Goal: Find specific page/section: Find specific page/section

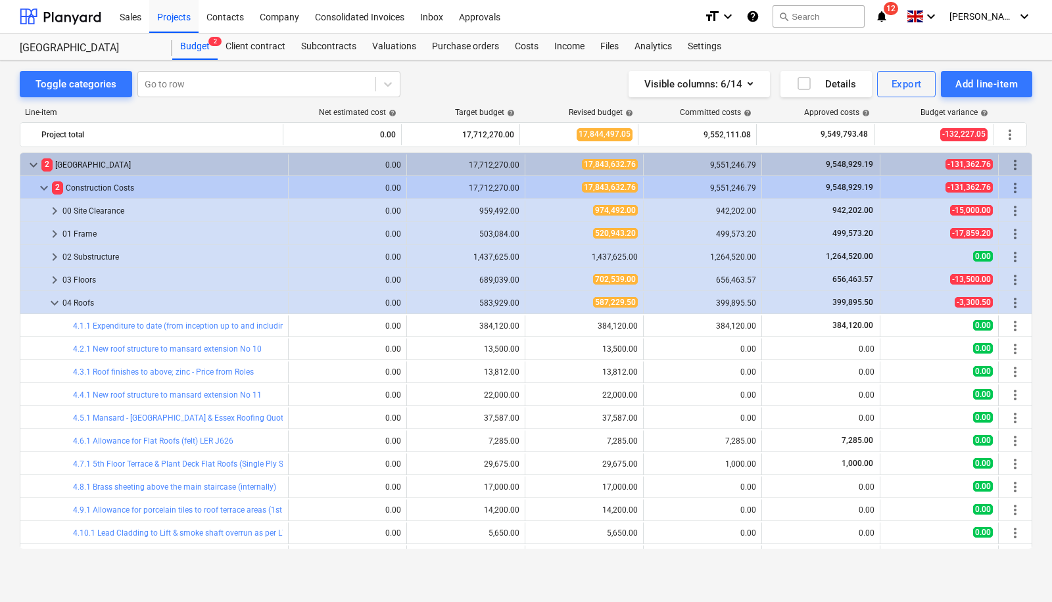
drag, startPoint x: 1032, startPoint y: 163, endPoint x: 1031, endPoint y: 144, distance: 19.1
click at [1031, 144] on div "Toggle categories Go to row Visible columns : 6/14 Details Export Add line-item…" at bounding box center [526, 317] width 1052 height 515
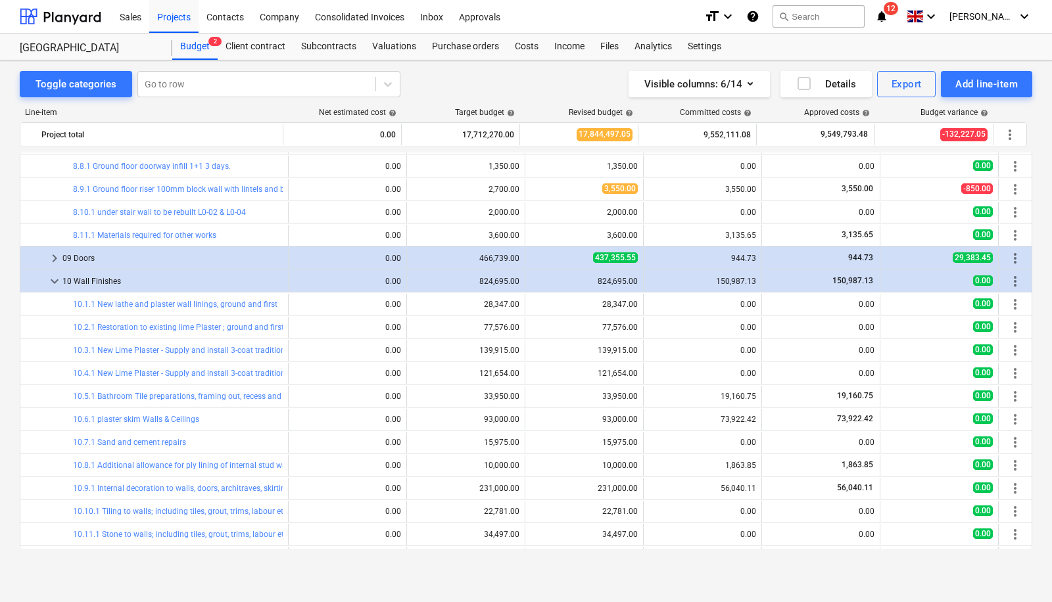
scroll to position [1773, 0]
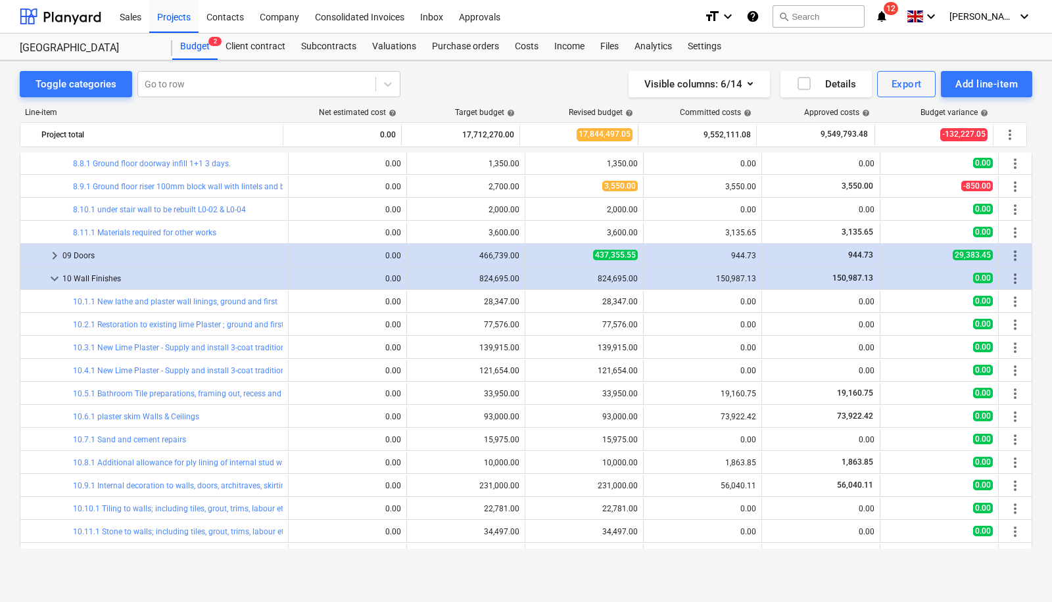
click at [1033, 504] on div "Toggle categories Go to row Visible columns : 6/14 Details Export Add line-item…" at bounding box center [526, 317] width 1052 height 515
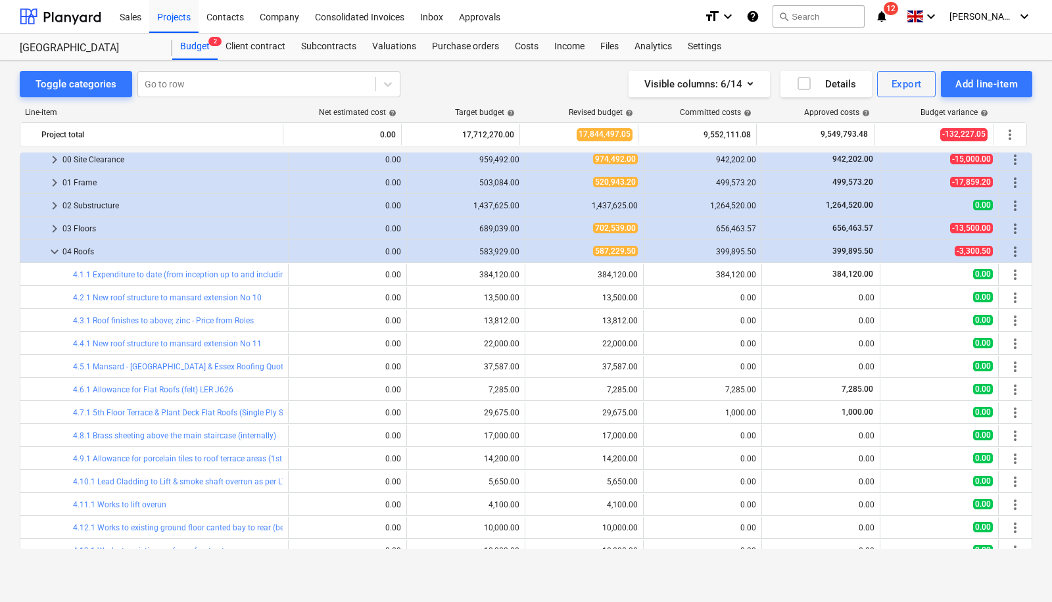
scroll to position [0, 0]
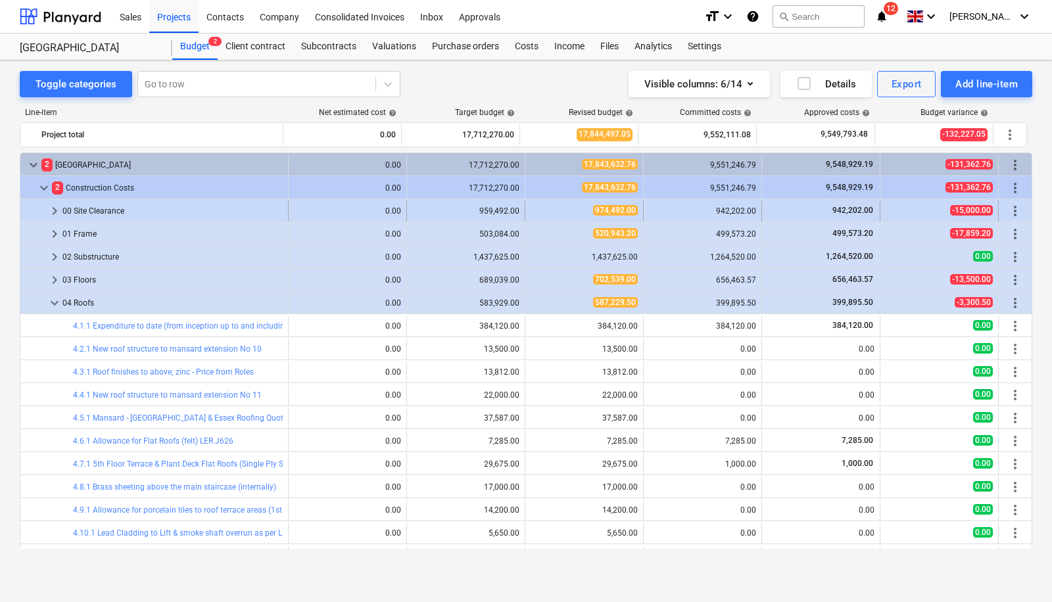
click at [55, 206] on span "keyboard_arrow_right" at bounding box center [55, 211] width 16 height 16
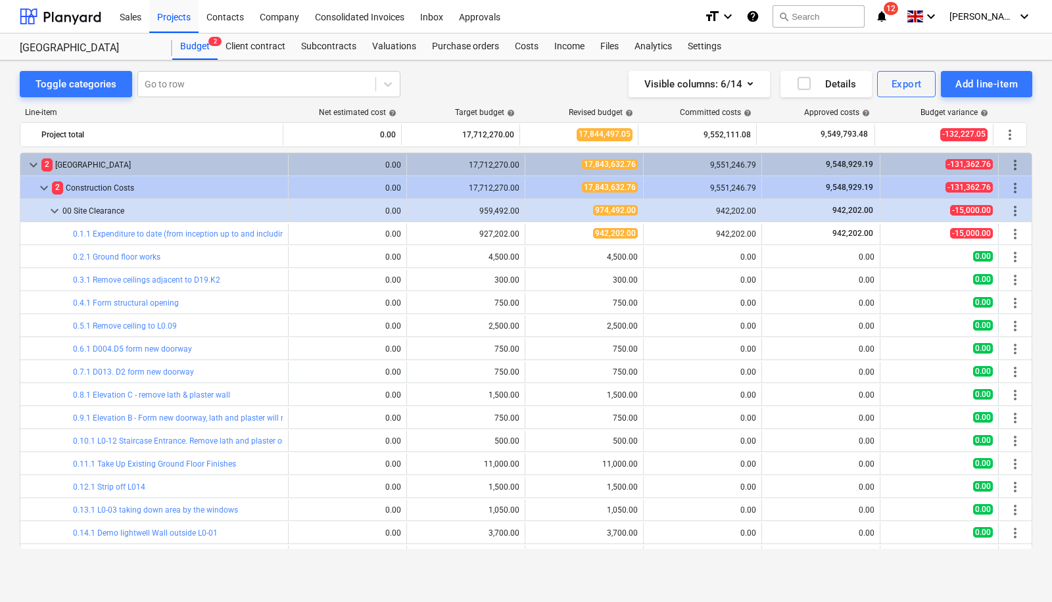
click at [55, 206] on span "keyboard_arrow_down" at bounding box center [55, 211] width 16 height 16
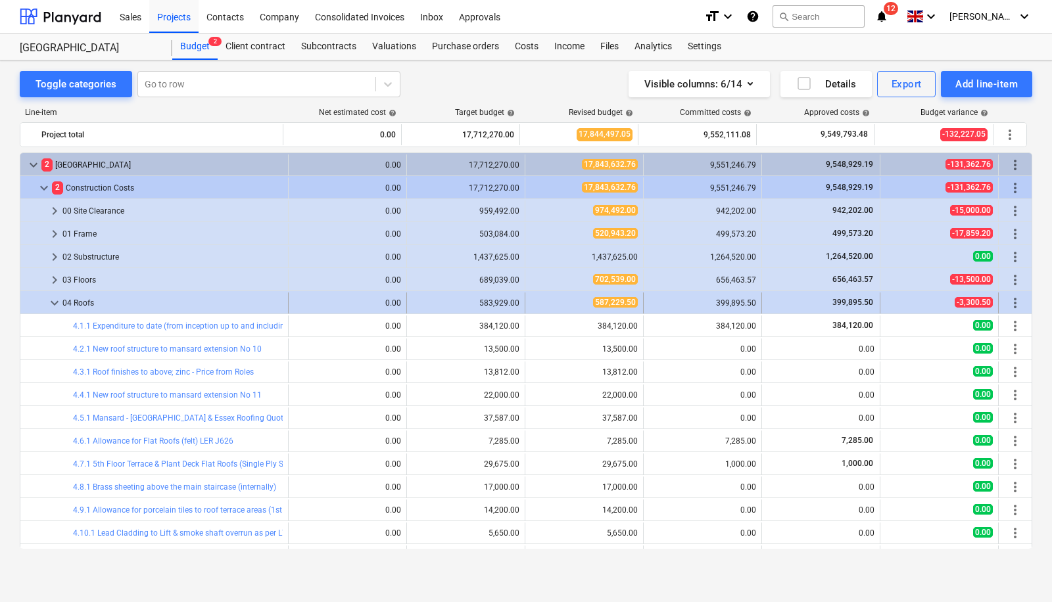
click at [49, 303] on span "keyboard_arrow_down" at bounding box center [55, 303] width 16 height 16
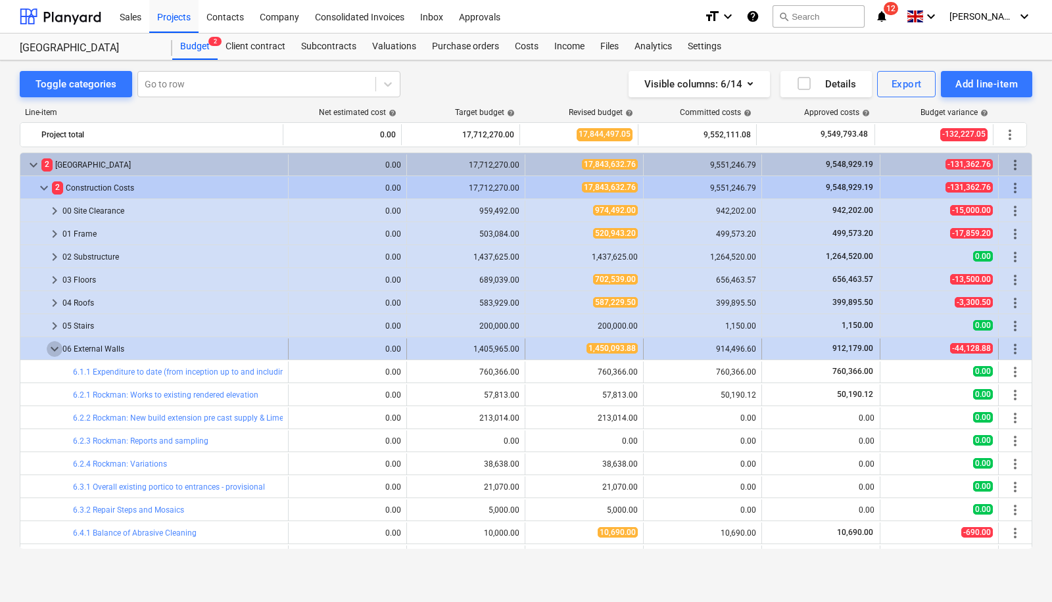
click at [55, 343] on span "keyboard_arrow_down" at bounding box center [55, 349] width 16 height 16
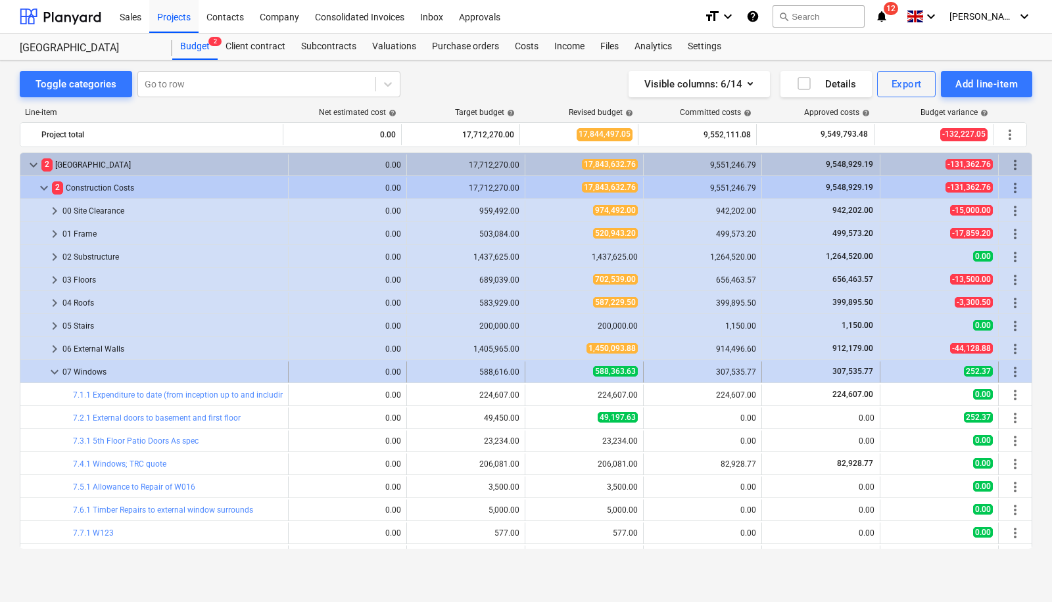
click at [57, 371] on span "keyboard_arrow_down" at bounding box center [55, 372] width 16 height 16
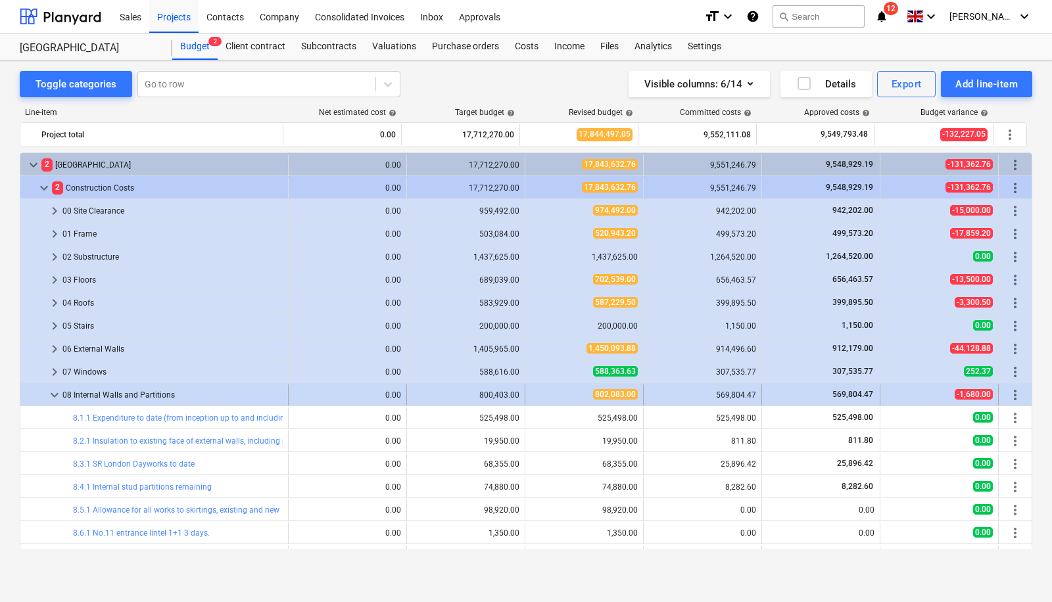
click at [58, 396] on span "keyboard_arrow_down" at bounding box center [55, 395] width 16 height 16
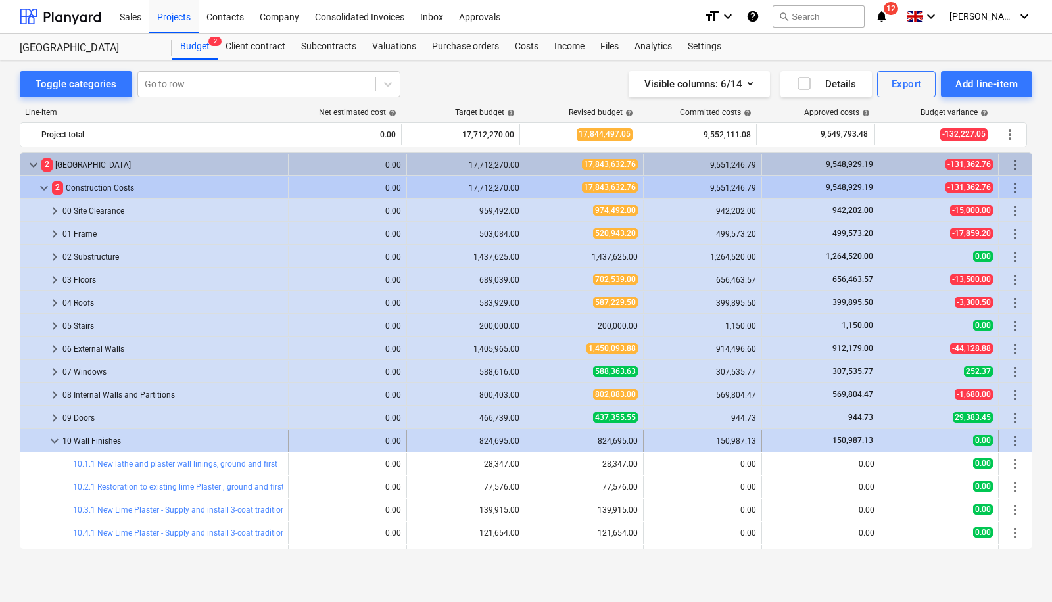
click at [51, 442] on span "keyboard_arrow_down" at bounding box center [55, 441] width 16 height 16
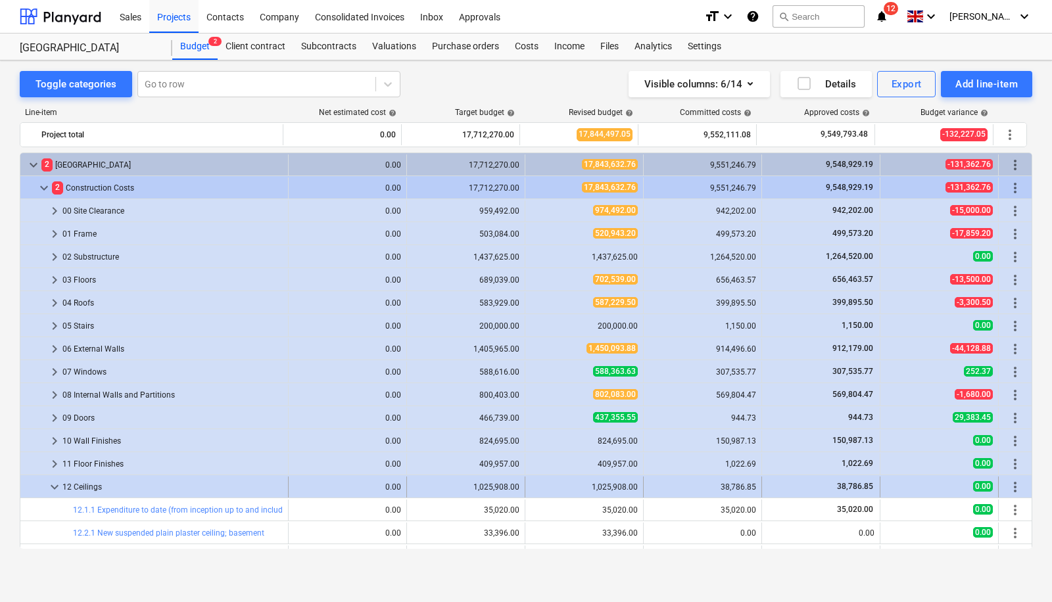
click at [52, 484] on span "keyboard_arrow_down" at bounding box center [55, 487] width 16 height 16
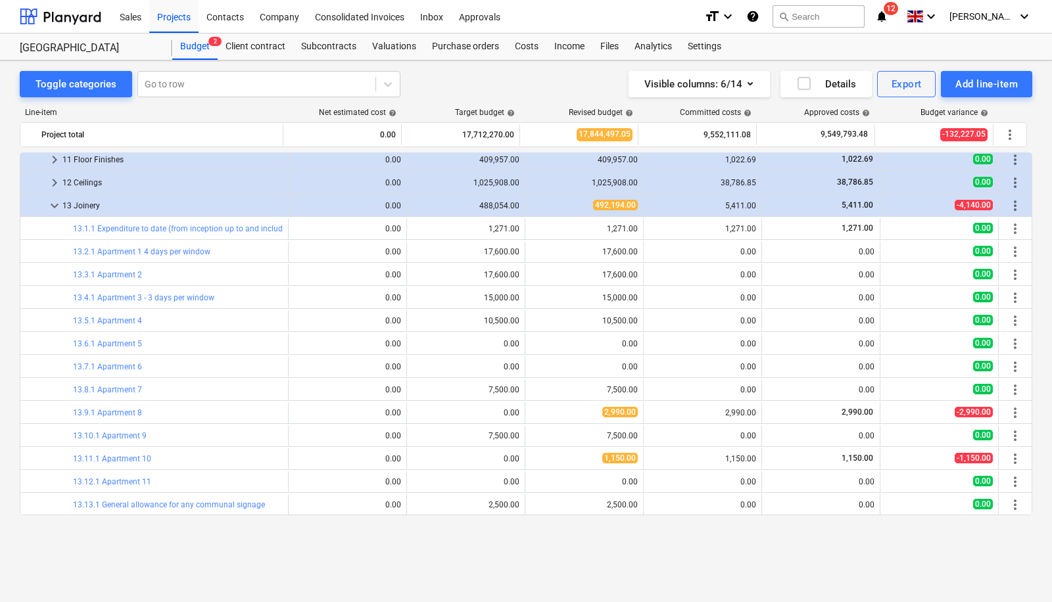
scroll to position [239, 0]
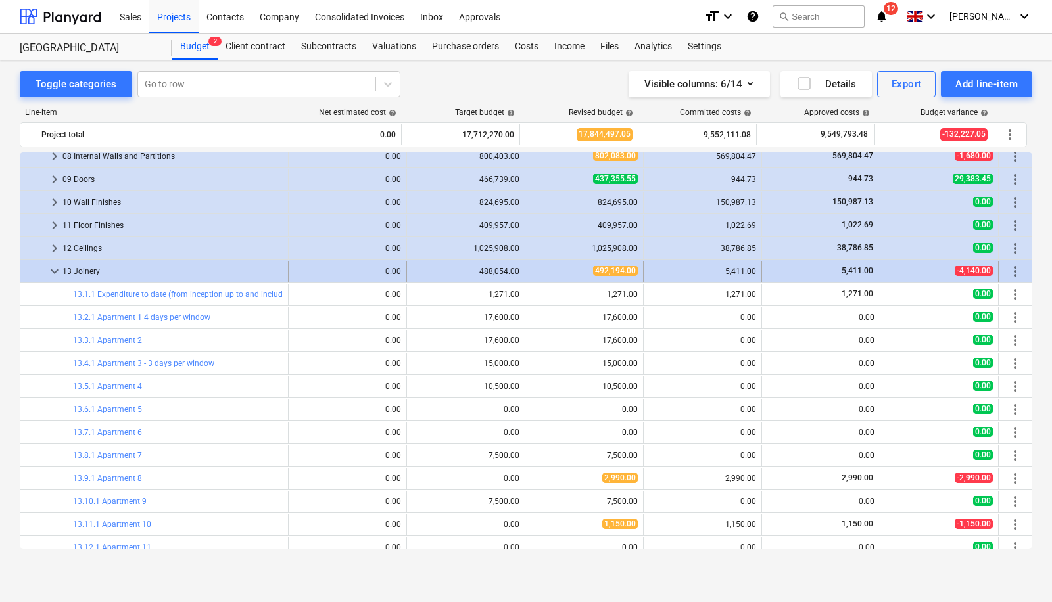
click at [58, 270] on span "keyboard_arrow_down" at bounding box center [55, 272] width 16 height 16
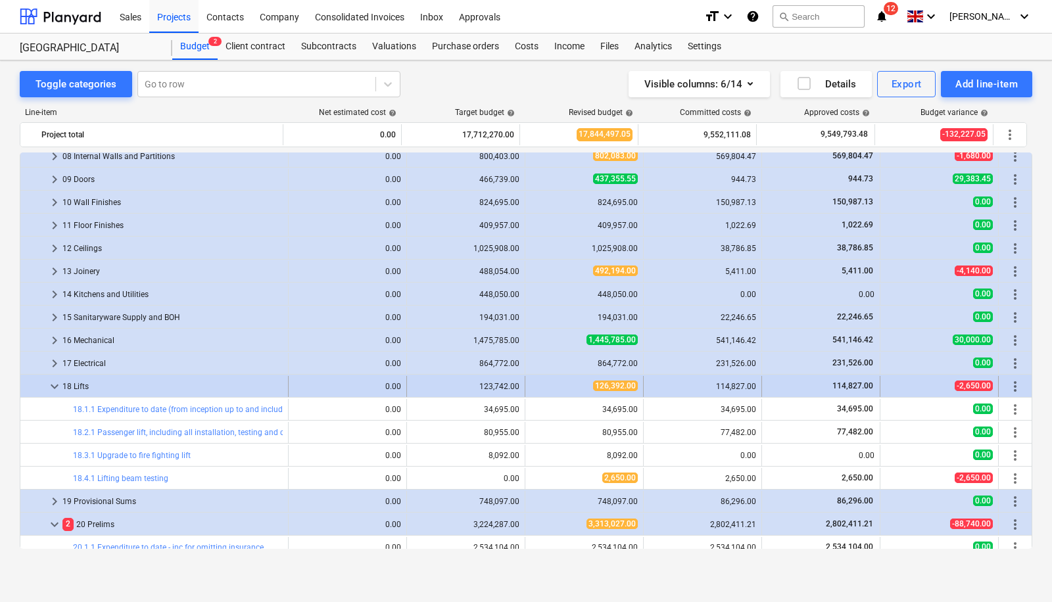
click at [51, 385] on span "keyboard_arrow_down" at bounding box center [55, 387] width 16 height 16
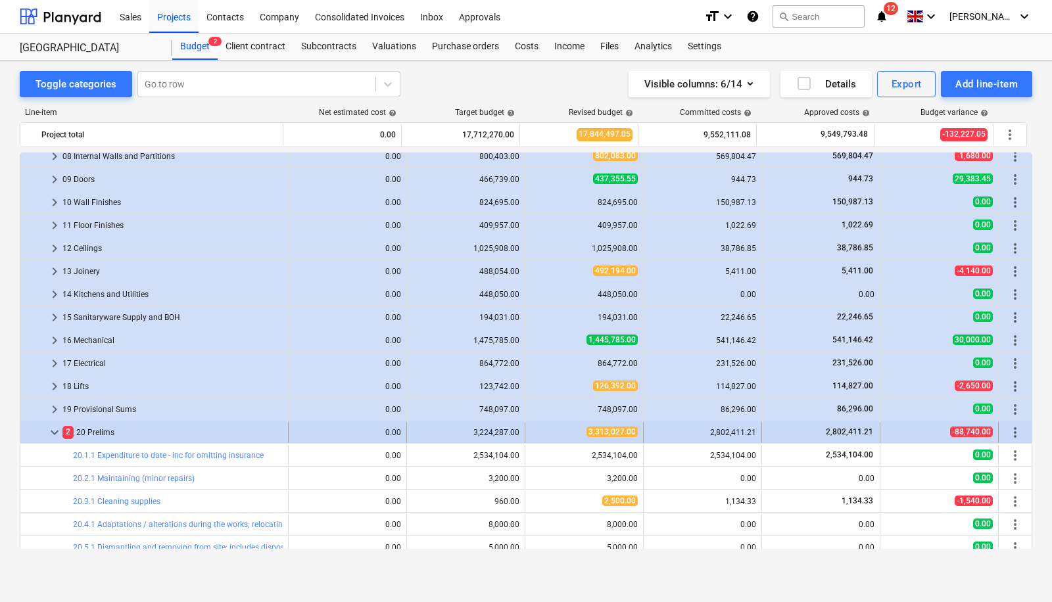
click at [55, 435] on span "keyboard_arrow_down" at bounding box center [55, 433] width 16 height 16
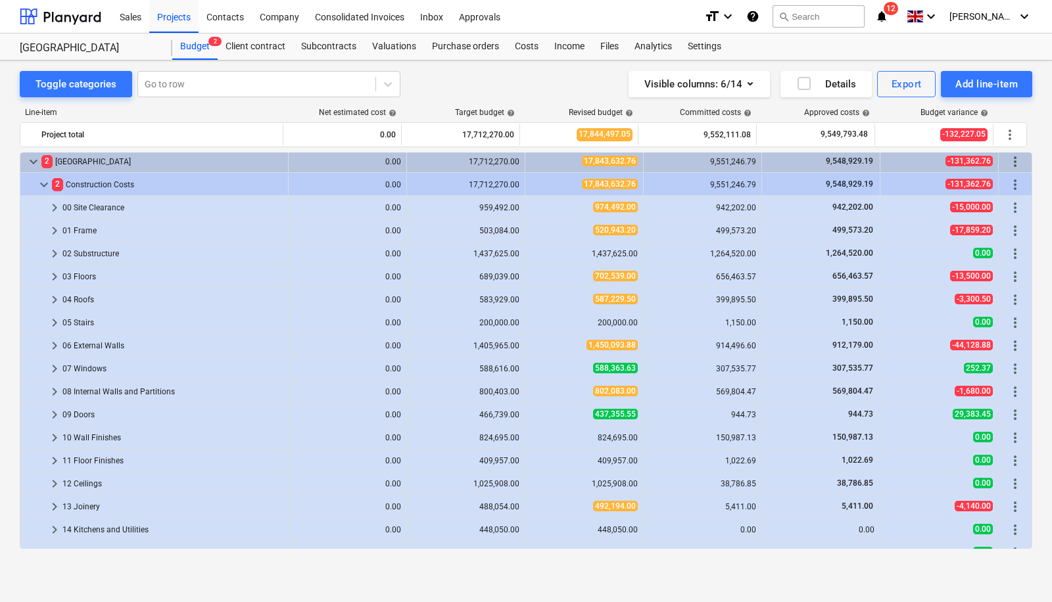
scroll to position [0, 0]
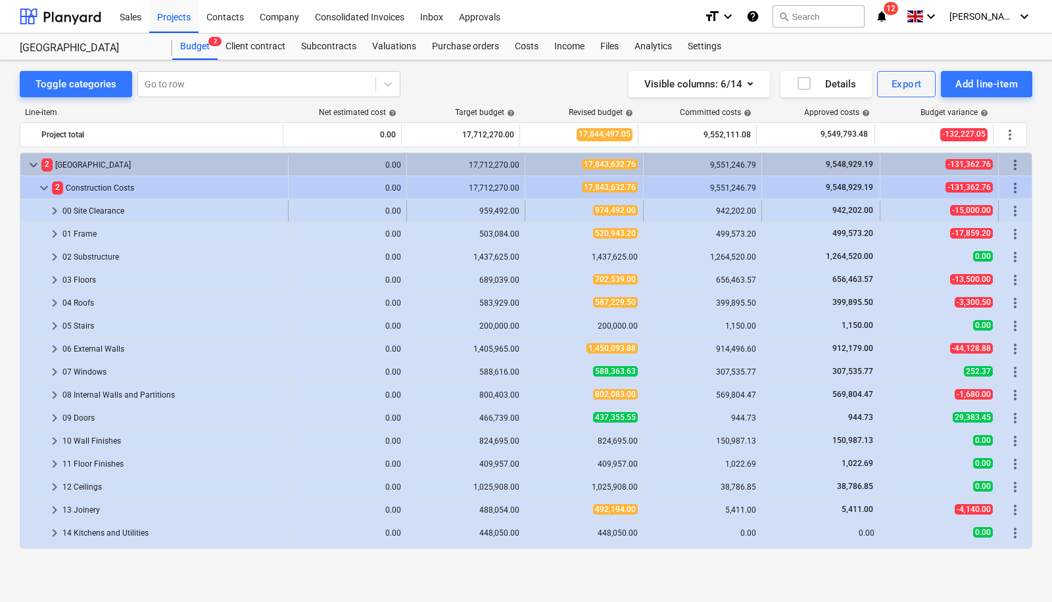
click at [54, 208] on span "keyboard_arrow_right" at bounding box center [55, 211] width 16 height 16
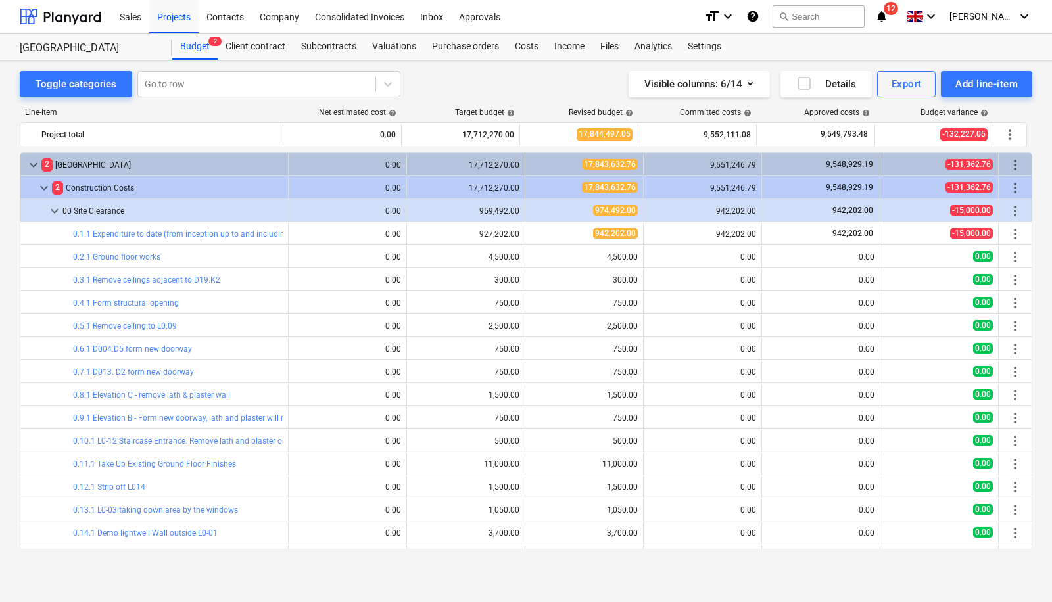
click at [54, 208] on span "keyboard_arrow_down" at bounding box center [55, 211] width 16 height 16
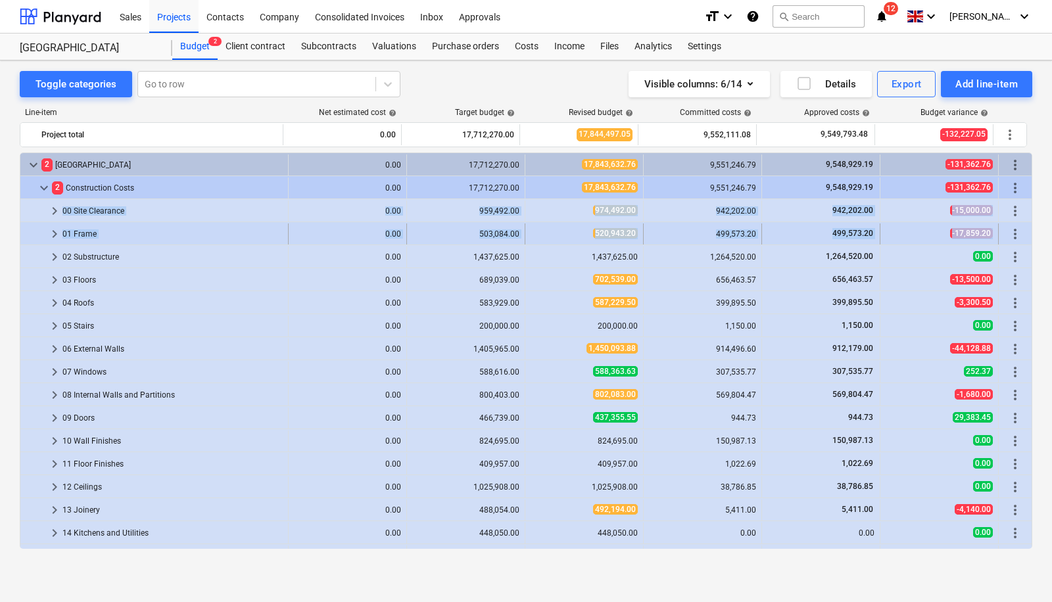
drag, startPoint x: 1027, startPoint y: 180, endPoint x: 1026, endPoint y: 238, distance: 57.8
click at [1026, 238] on div "keyboard_arrow_down 2 [GEOGRAPHIC_DATA] 0.00 17,712,270.00 17,843,632.76 9,551,…" at bounding box center [526, 440] width 1012 height 575
